Goal: Task Accomplishment & Management: Manage account settings

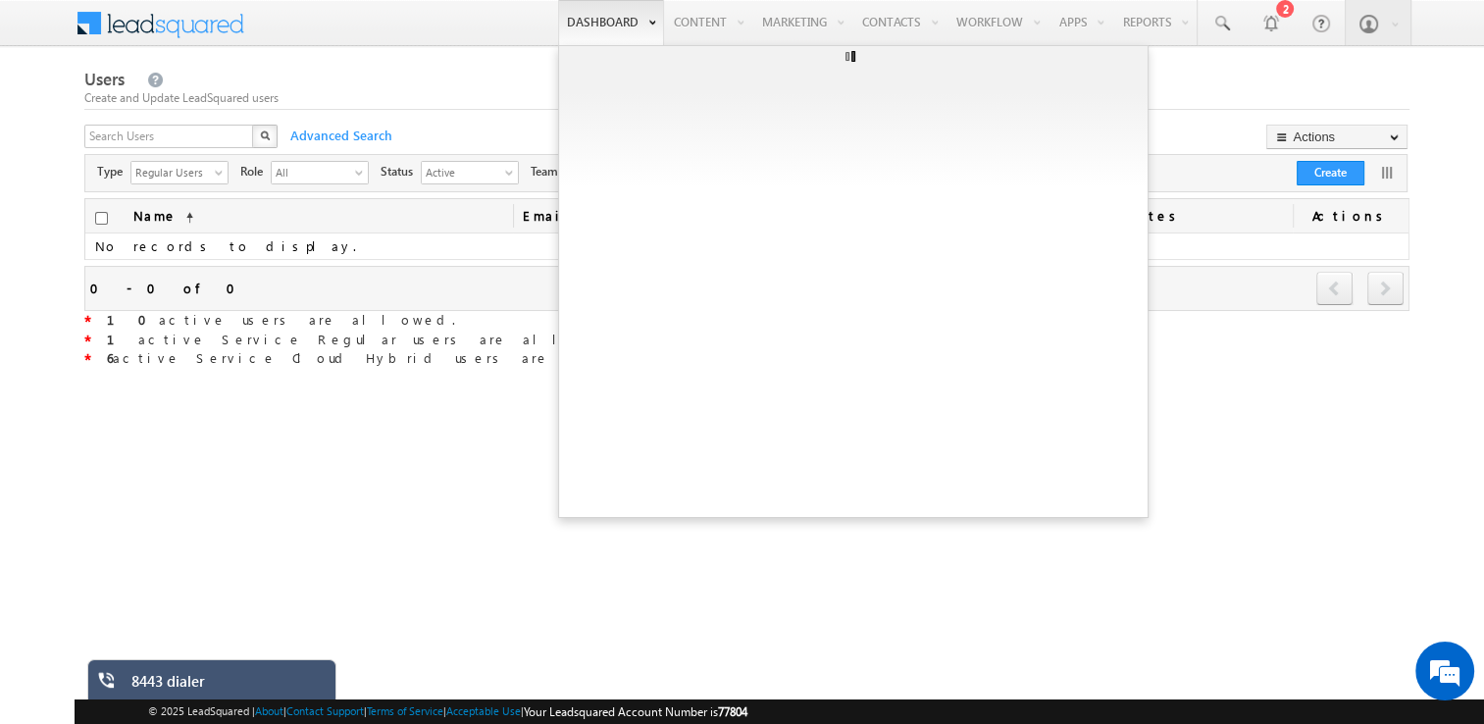
click at [595, 39] on link "Dashboard" at bounding box center [611, 22] width 106 height 45
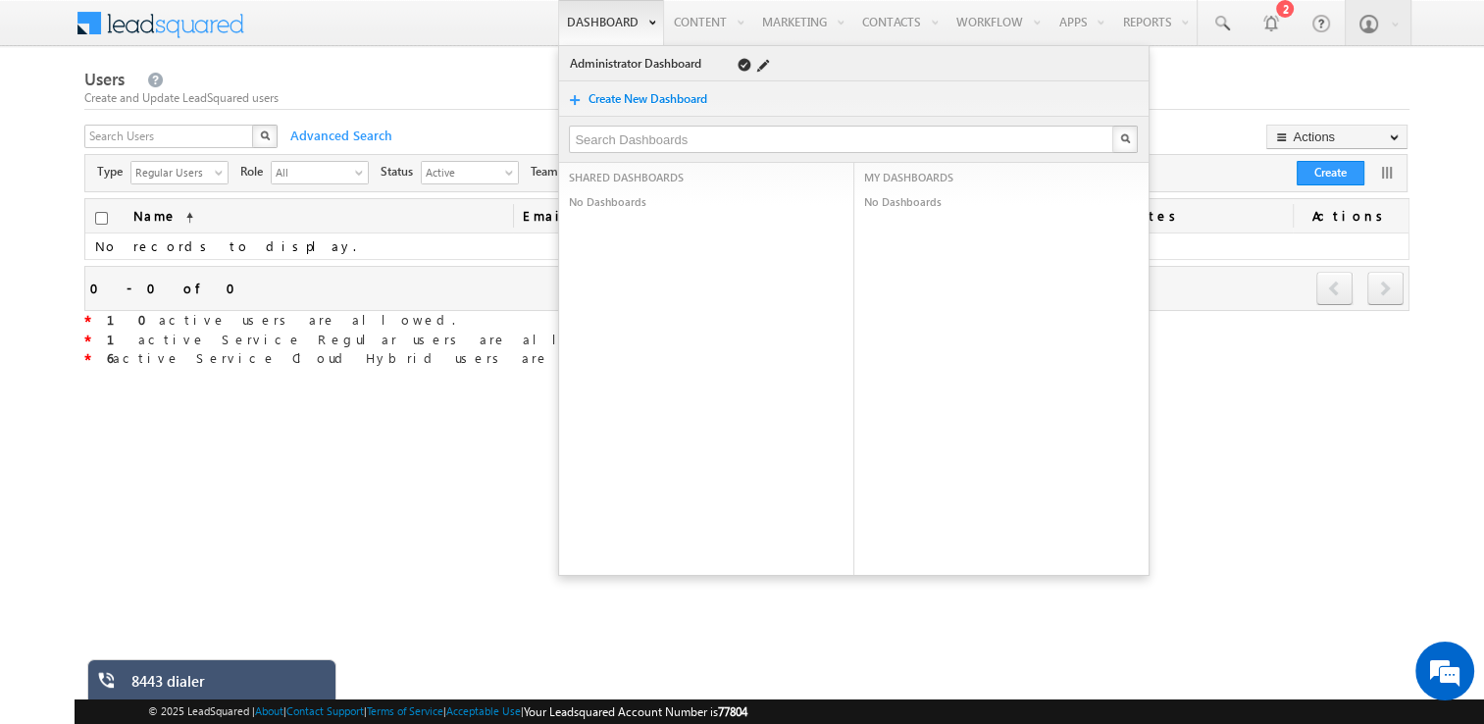
click at [622, 61] on link "Administrator Dashboard" at bounding box center [638, 64] width 139 height 20
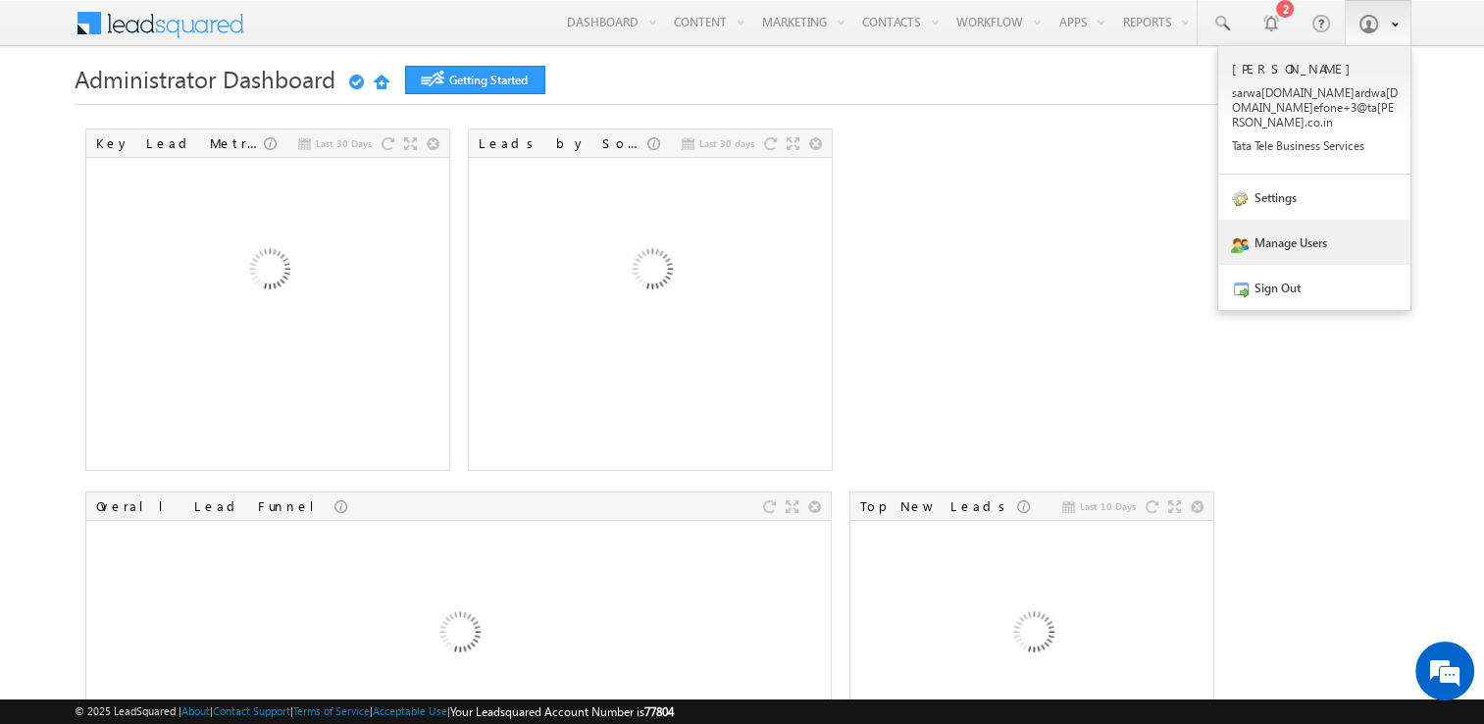
click at [1291, 241] on link "Manage Users" at bounding box center [1314, 242] width 192 height 45
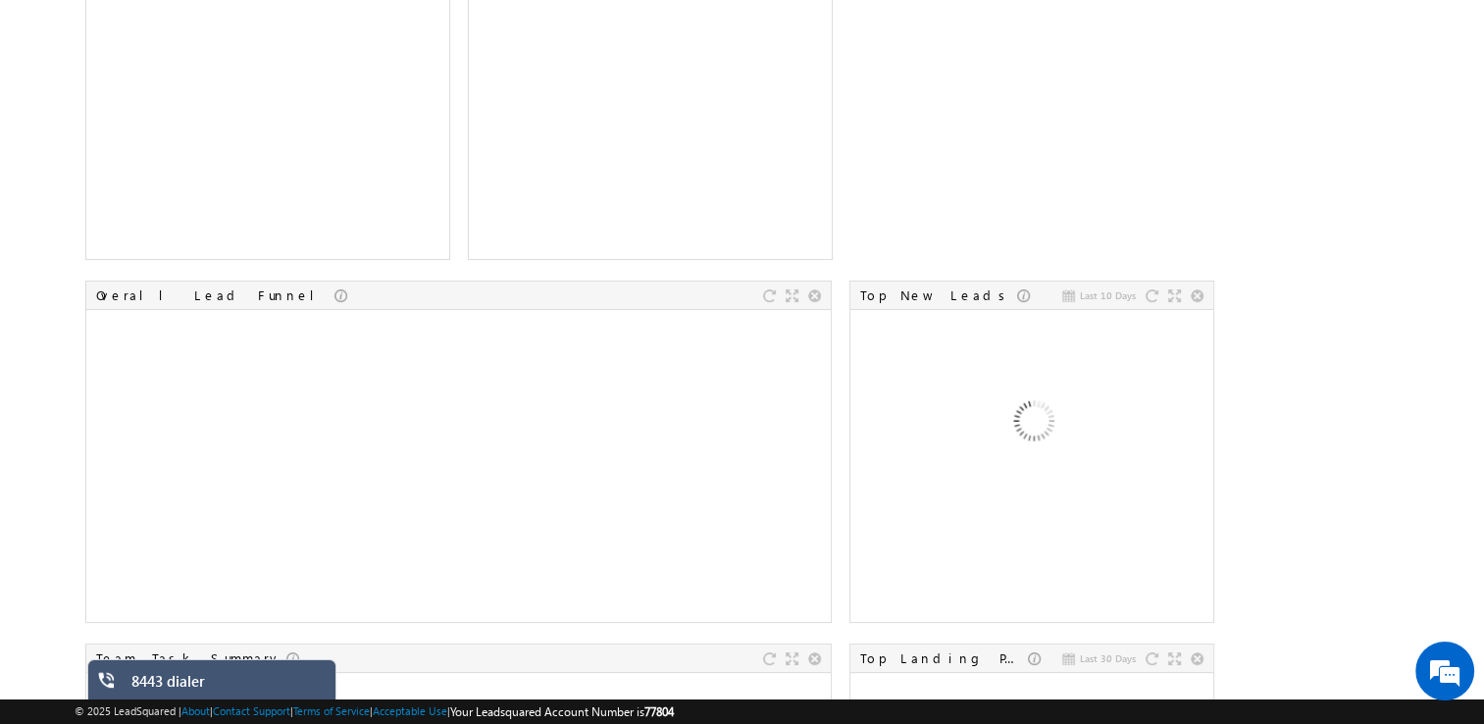
scroll to position [212, 0]
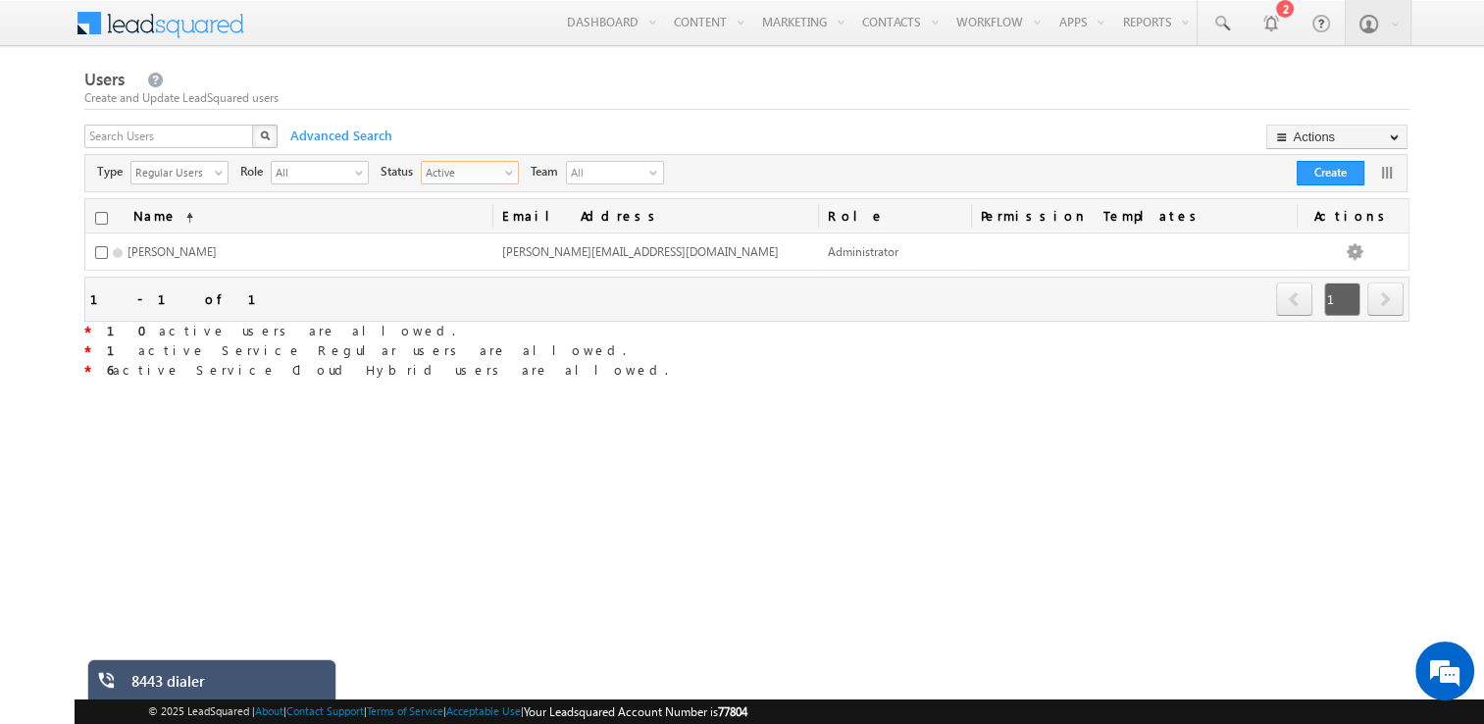
click at [434, 175] on span "Active" at bounding box center [462, 172] width 80 height 20
click at [459, 201] on li "All" at bounding box center [470, 195] width 96 height 20
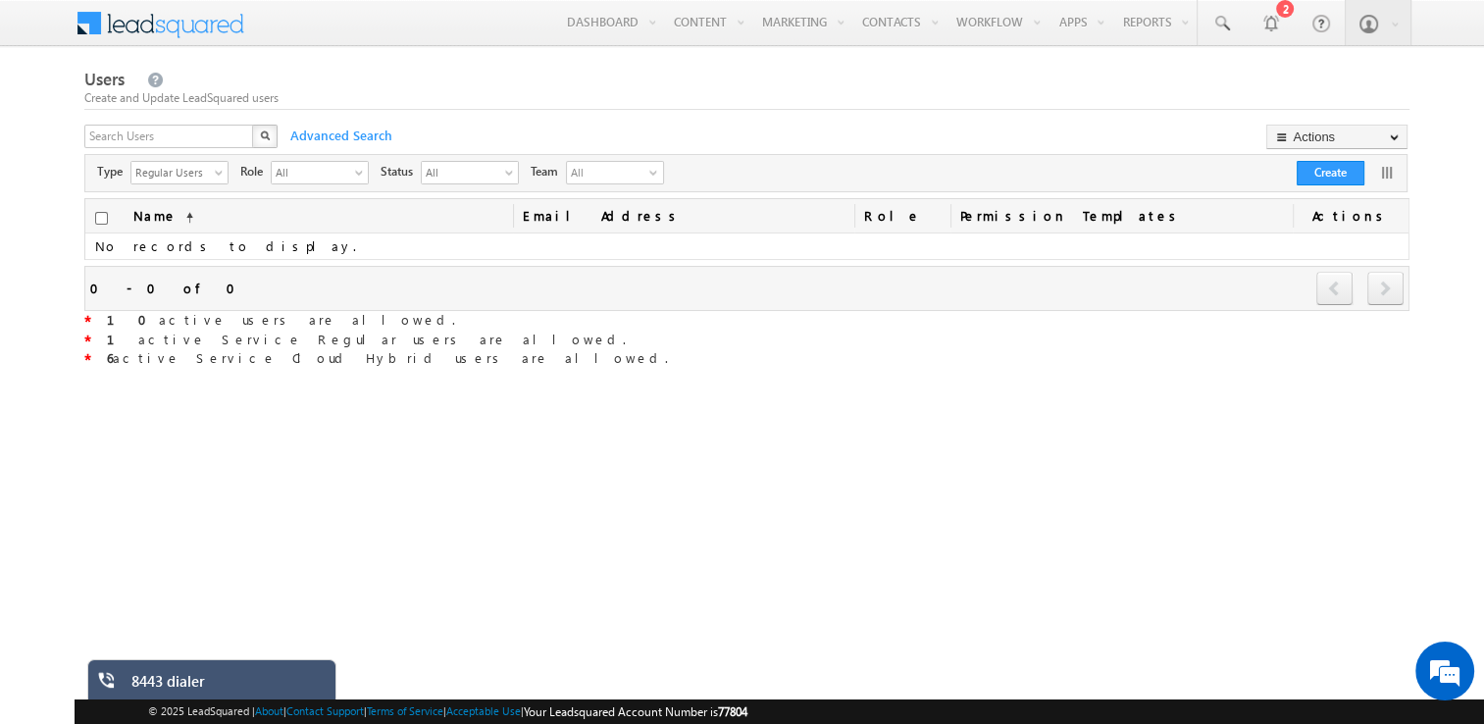
click at [618, 181] on span "All" at bounding box center [606, 173] width 78 height 22
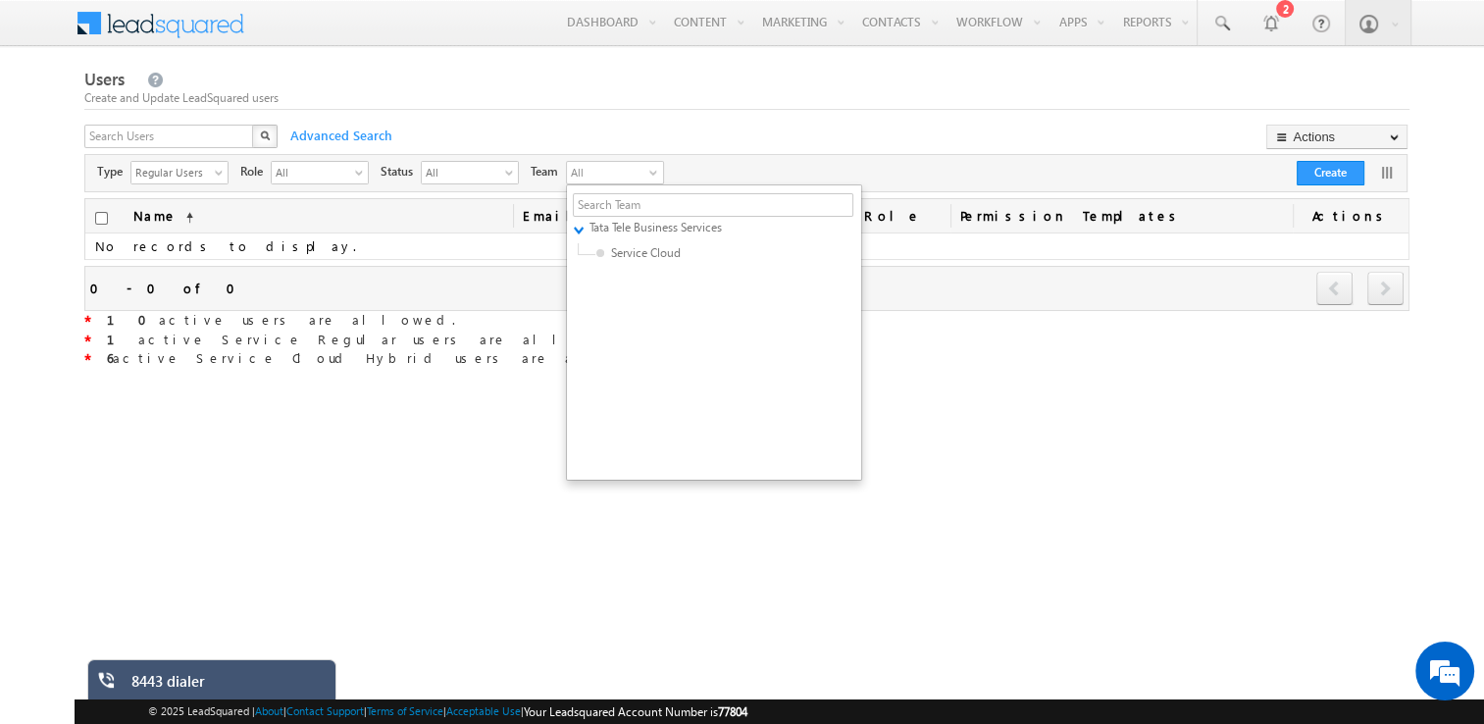
click at [618, 181] on span "All" at bounding box center [606, 173] width 78 height 22
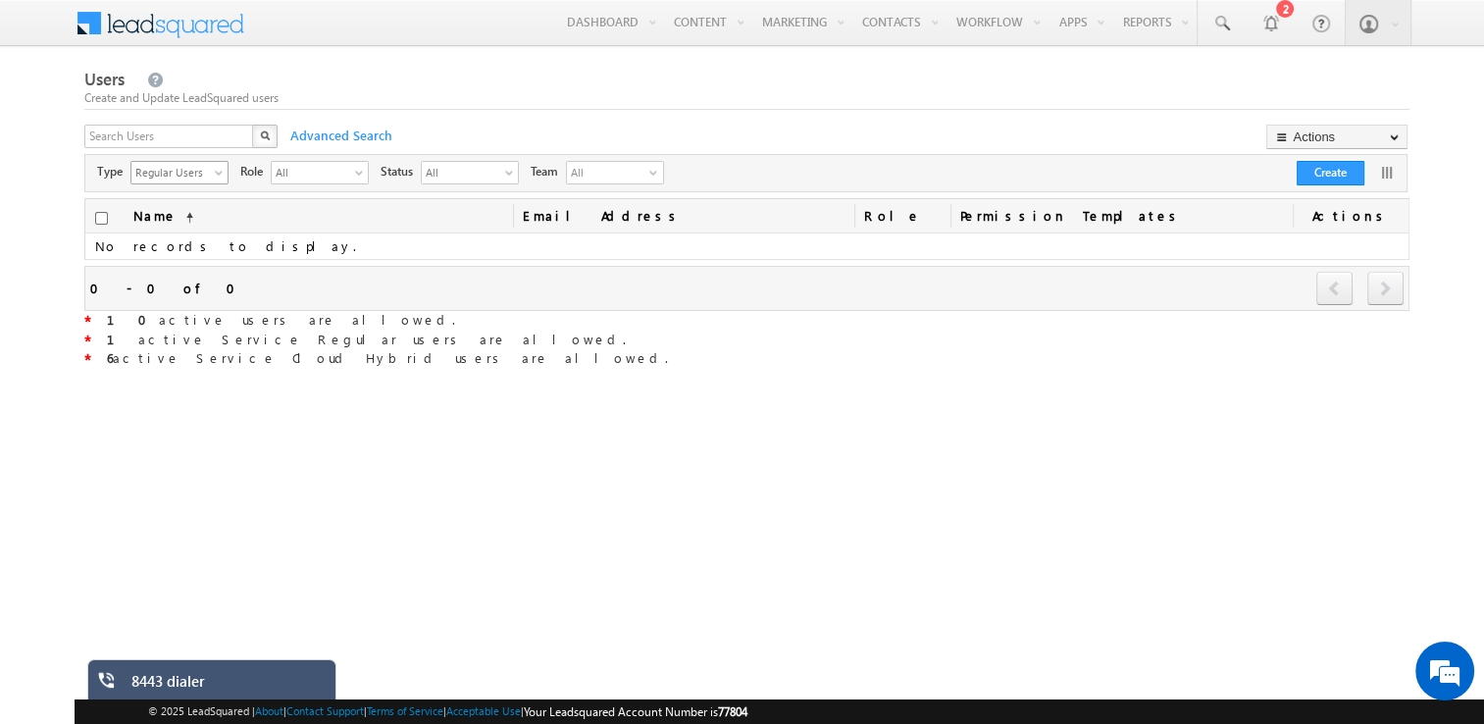
click at [183, 172] on span "Regular Users" at bounding box center [171, 172] width 80 height 20
click at [180, 202] on li "All" at bounding box center [178, 195] width 96 height 20
click at [467, 177] on span "All" at bounding box center [462, 172] width 80 height 20
click at [475, 214] on li "Active" at bounding box center [470, 215] width 96 height 20
click at [621, 166] on span "All" at bounding box center [606, 173] width 78 height 22
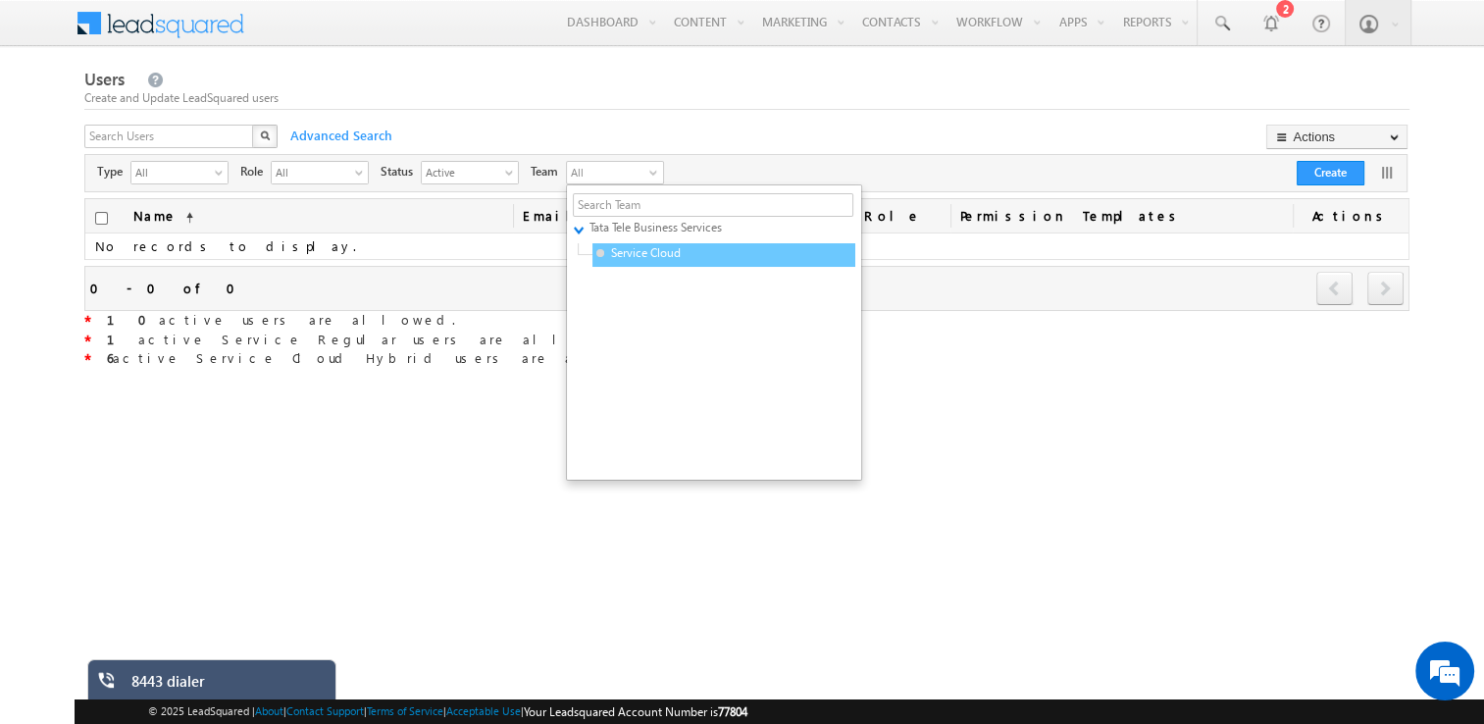
click at [628, 249] on span "Service Cloud" at bounding box center [689, 253] width 186 height 18
type input "4a2f5b4a-3f73-11f0-91df-068012126923"
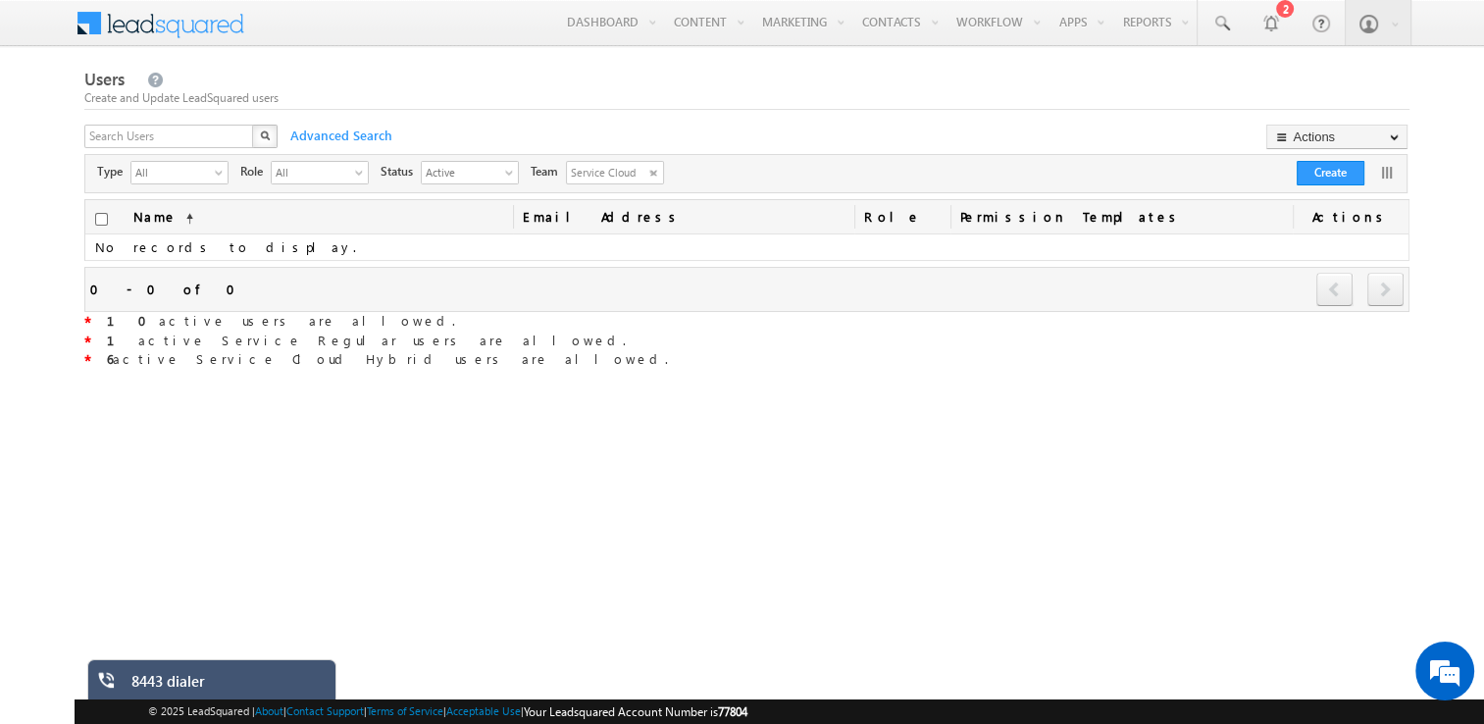
click at [649, 175] on span "x" at bounding box center [653, 172] width 9 height 18
click at [200, 171] on span "All" at bounding box center [171, 172] width 80 height 20
click at [181, 239] on li "Service Cloud Users" at bounding box center [178, 243] width 96 height 37
click at [215, 167] on span "select" at bounding box center [223, 172] width 16 height 11
click at [205, 201] on li "All" at bounding box center [178, 195] width 96 height 20
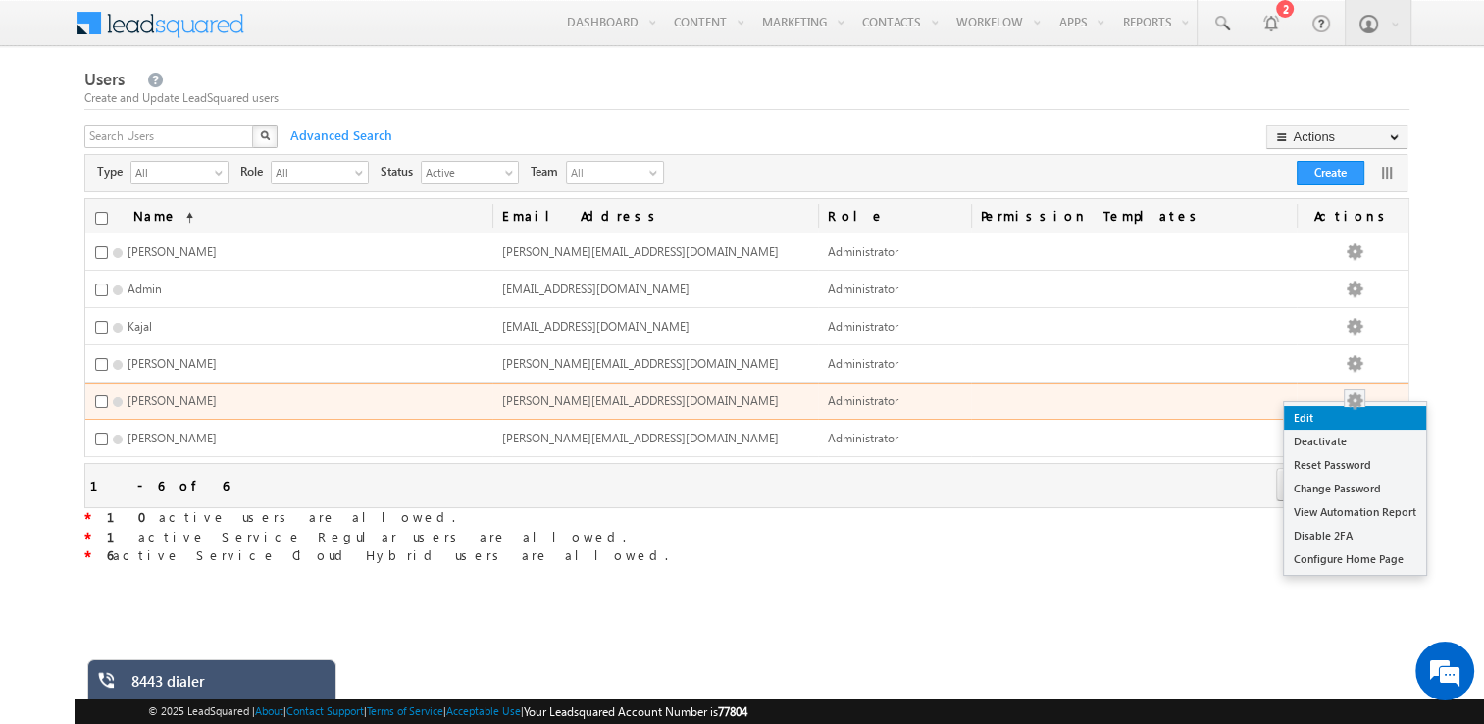
click at [1345, 416] on link "Edit" at bounding box center [1355, 418] width 142 height 24
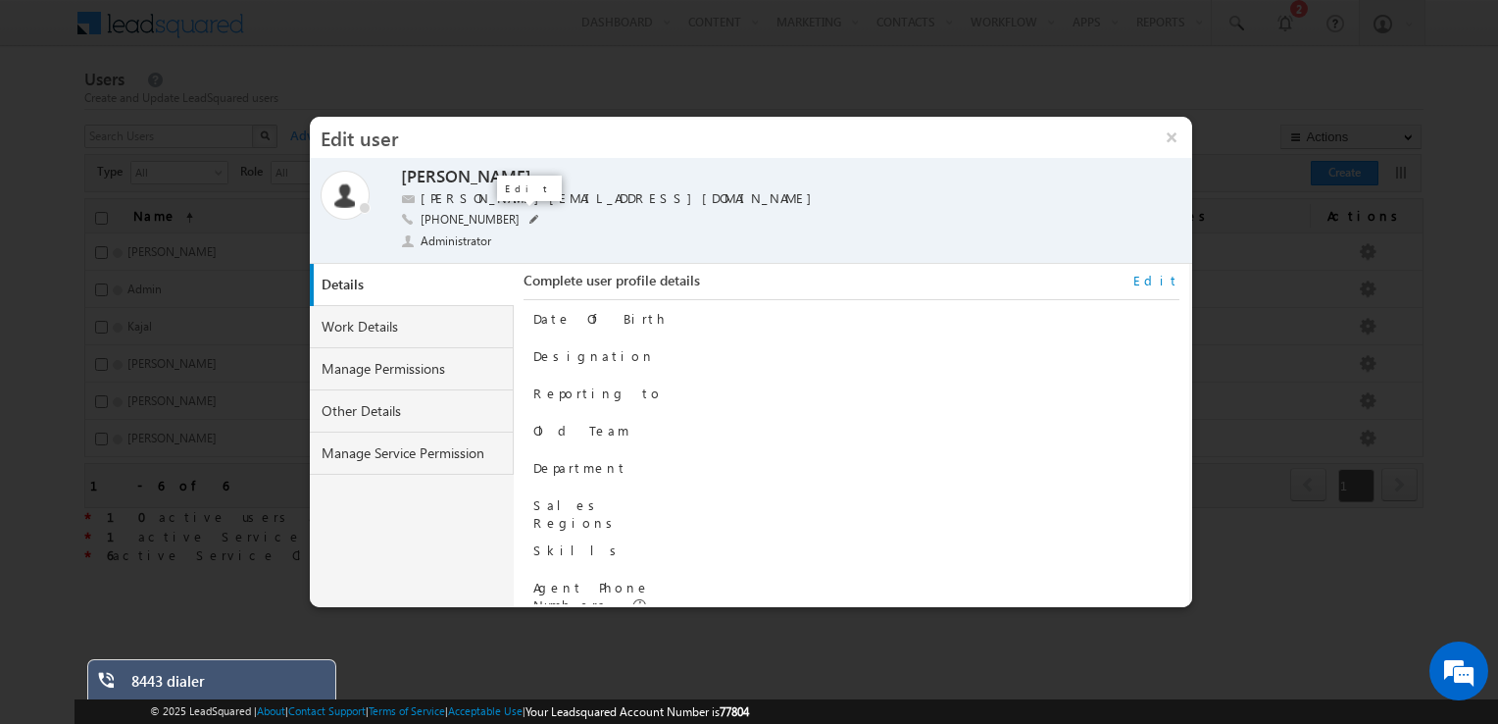
click at [530, 225] on span at bounding box center [535, 220] width 10 height 10
click at [523, 222] on input "+91-7217689617" at bounding box center [543, 219] width 245 height 17
type input "+91-9818818529"
click at [671, 221] on span at bounding box center [675, 221] width 19 height 16
click at [1176, 135] on button "×" at bounding box center [1171, 137] width 42 height 41
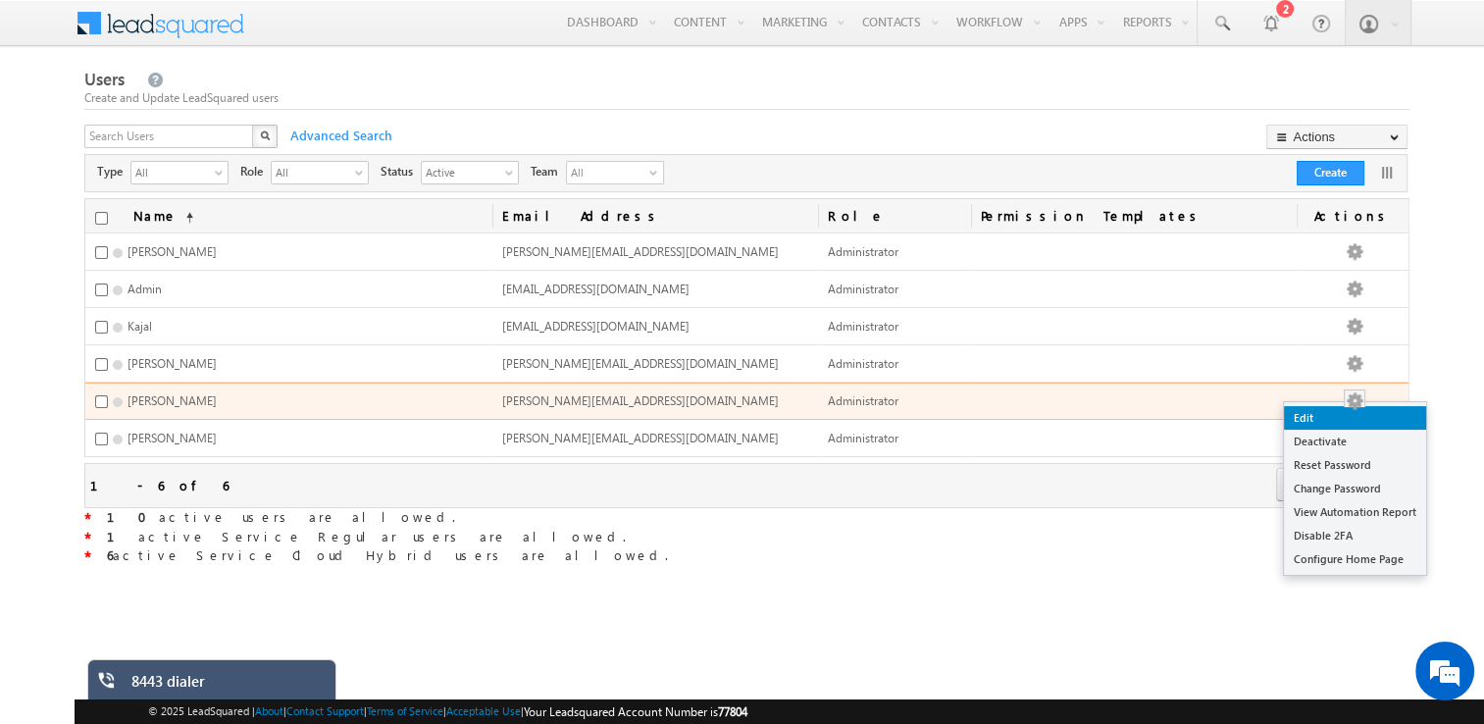
click at [1345, 411] on link "Edit" at bounding box center [1355, 418] width 142 height 24
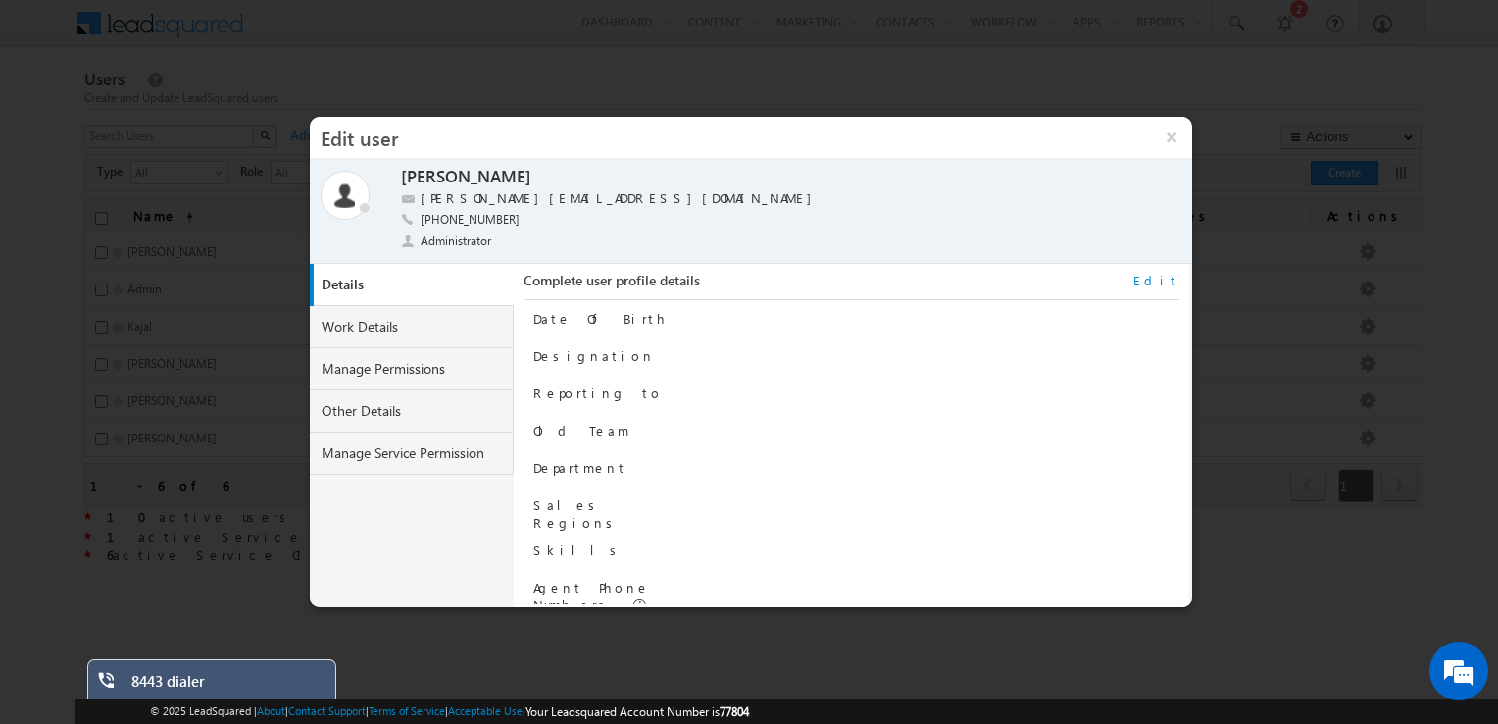
scroll to position [243, 0]
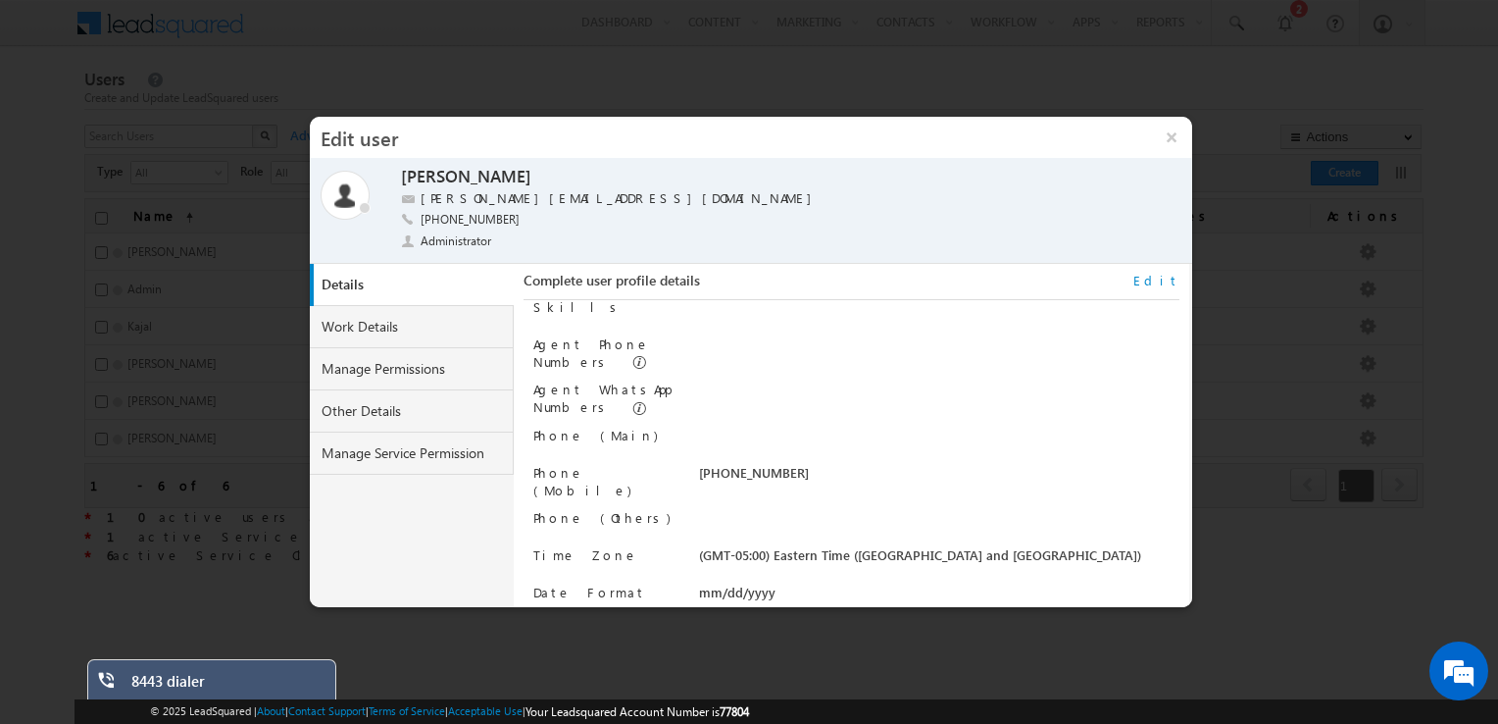
click at [1166, 274] on link "Edit" at bounding box center [1157, 281] width 46 height 18
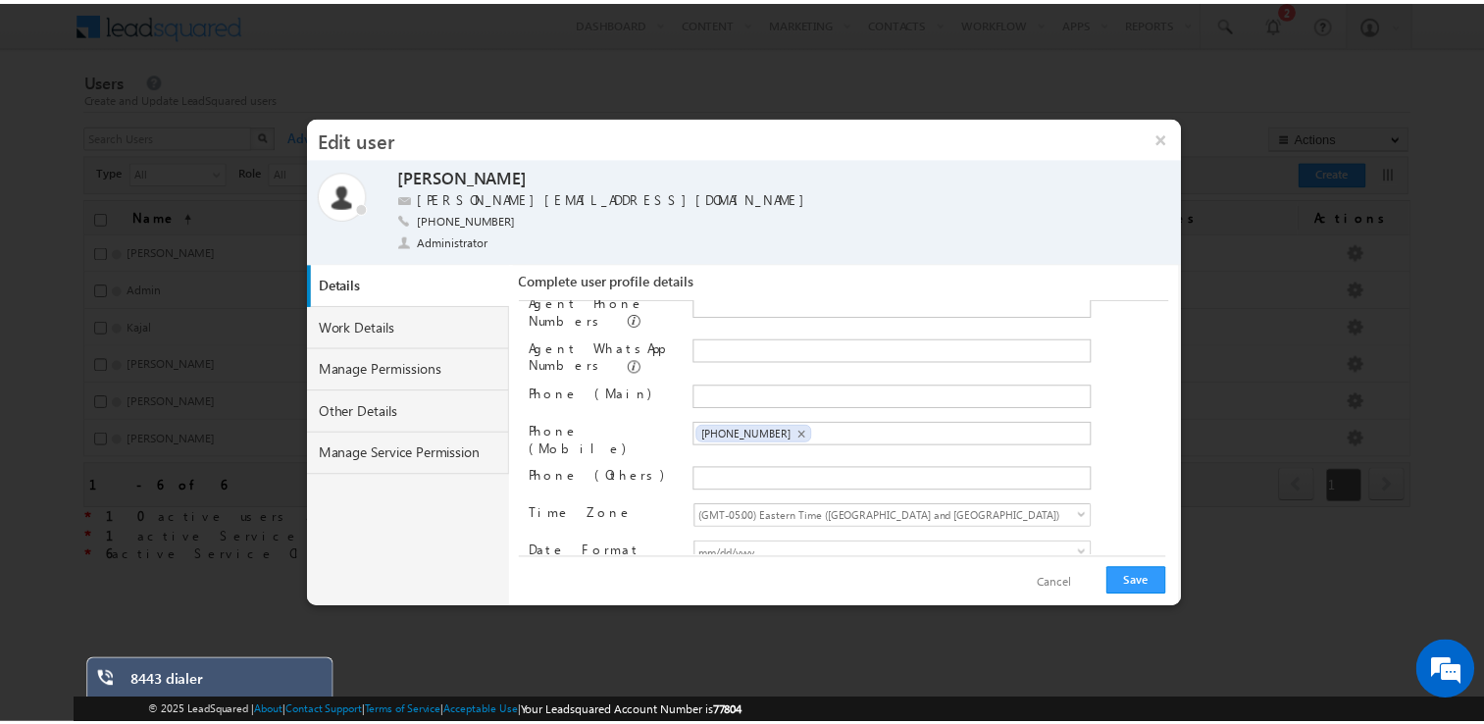
scroll to position [297, 0]
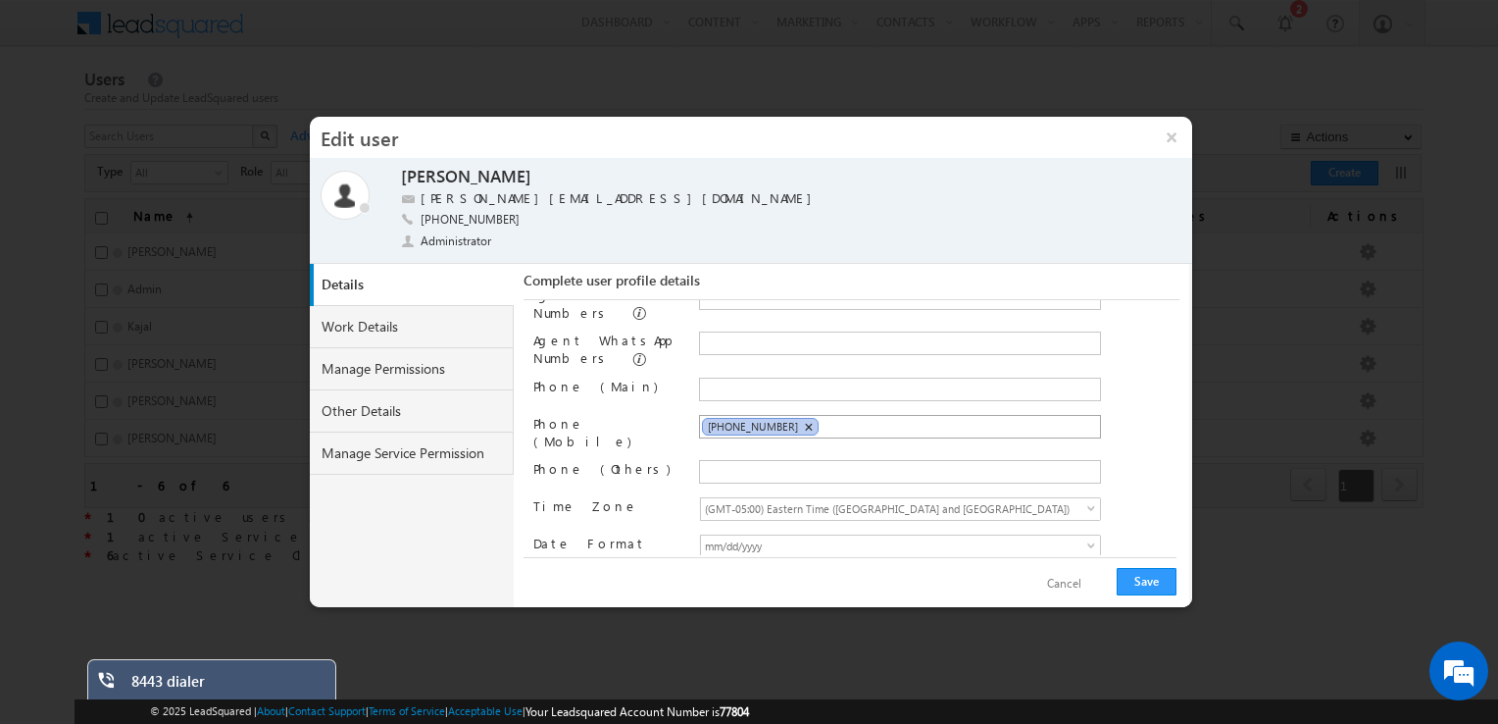
click at [804, 419] on span "×" at bounding box center [808, 427] width 9 height 17
type input "+91-9818818529"
click at [1139, 579] on button "Save" at bounding box center [1147, 581] width 60 height 27
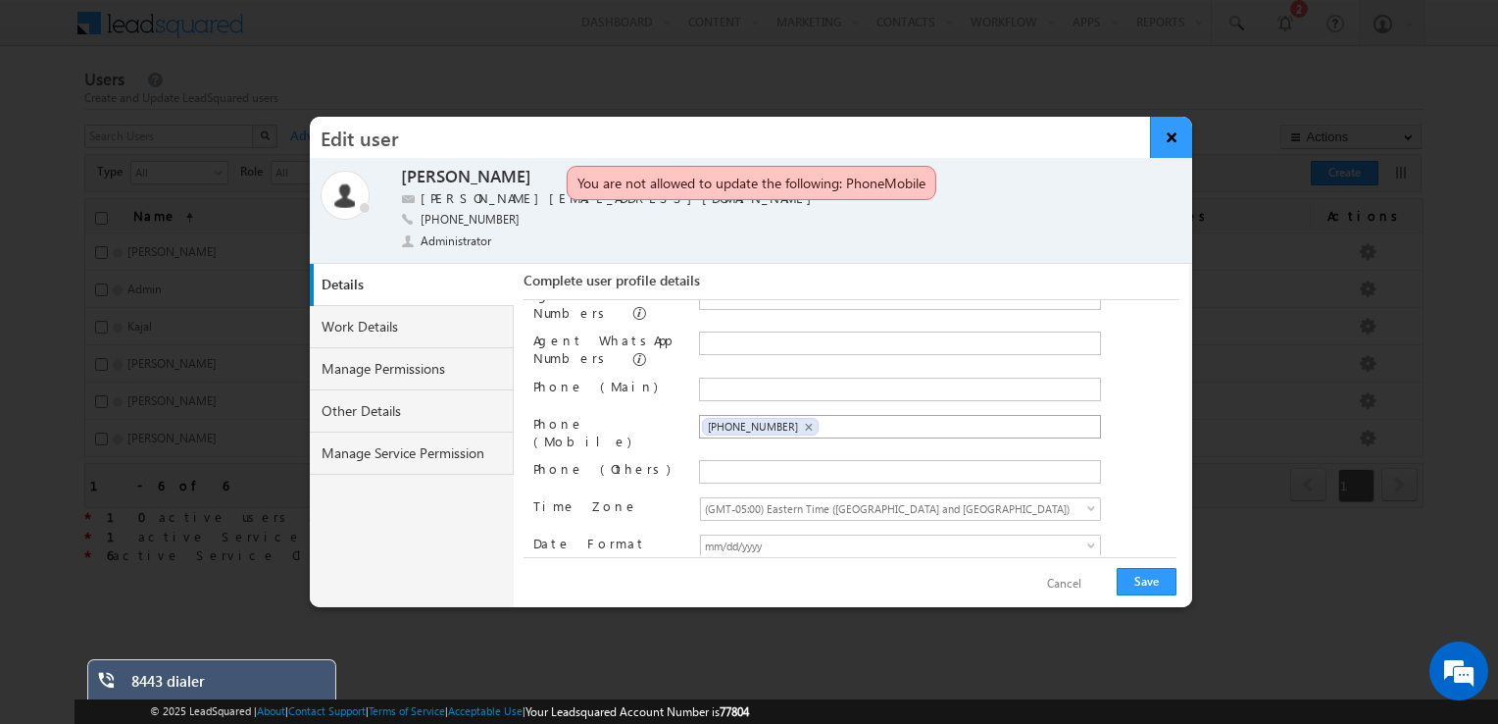
click at [1168, 129] on button "×" at bounding box center [1171, 137] width 42 height 41
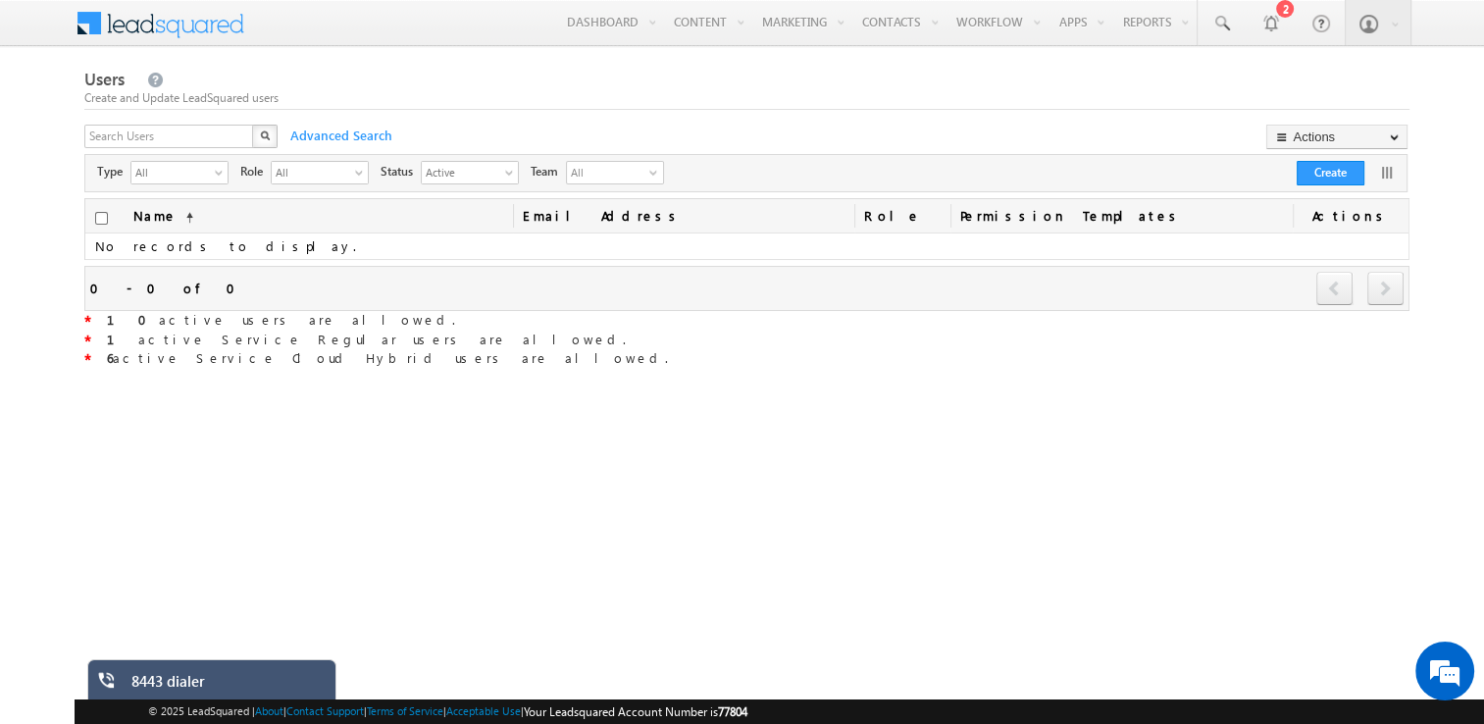
click at [400, 543] on div "Users Create and Update LeadSquared users X Advanced Search Actions Import User…" at bounding box center [747, 361] width 1326 height 590
